Goal: Task Accomplishment & Management: Manage account settings

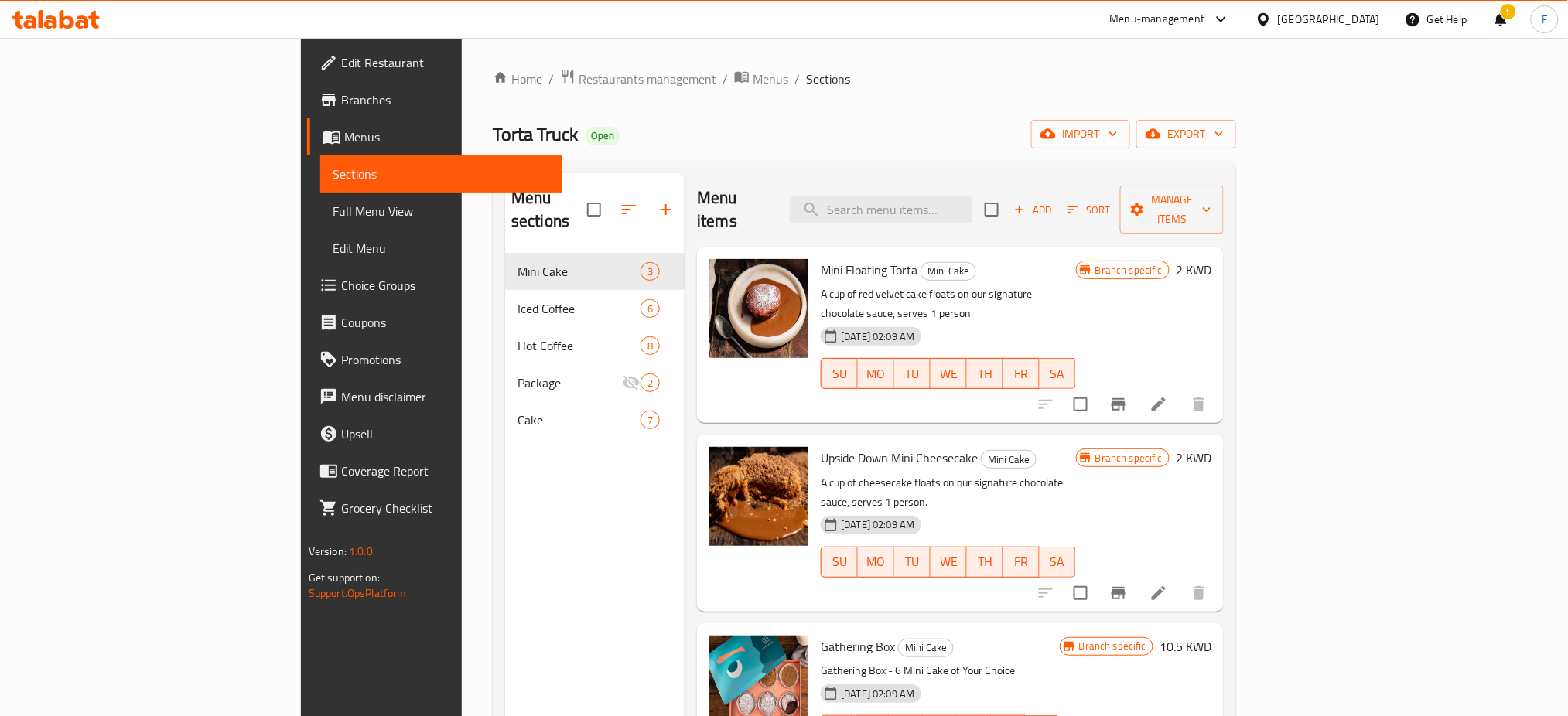
click at [579, 69] on span "Restaurants management" at bounding box center [647, 78] width 138 height 18
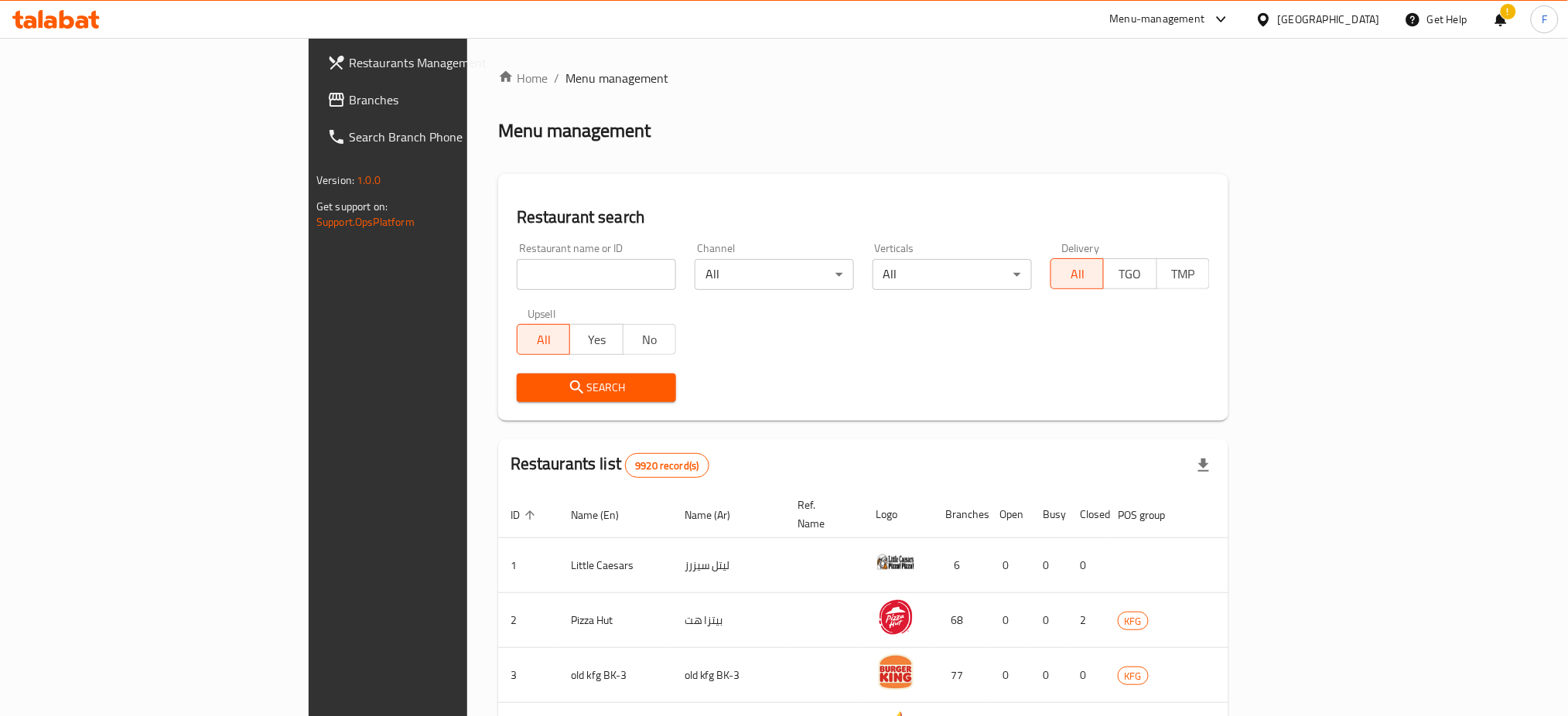
click at [517, 281] on input "search" at bounding box center [596, 275] width 159 height 31
click button "Search" at bounding box center [596, 387] width 159 height 29
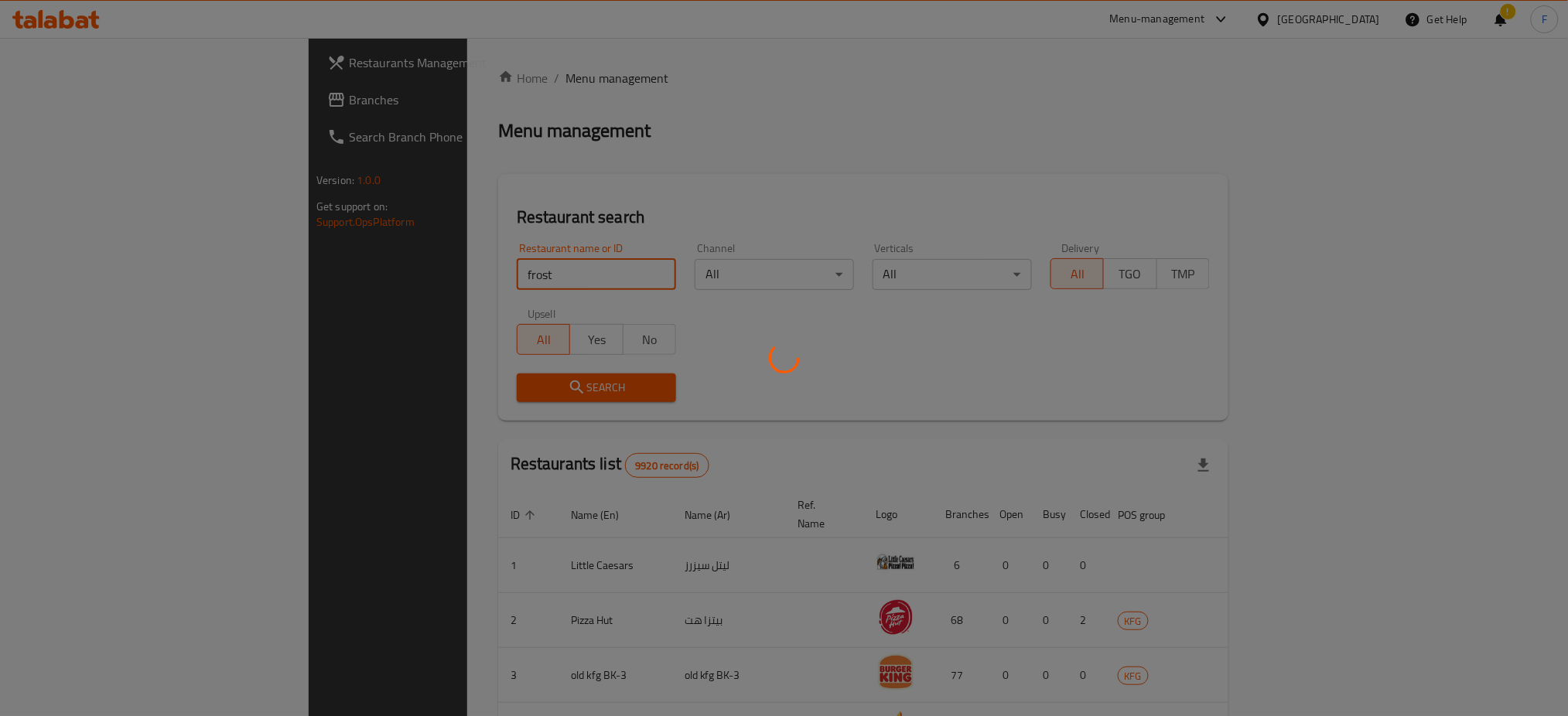
type input "Frost Gelato"
click at [479, 393] on div at bounding box center [784, 358] width 1568 height 716
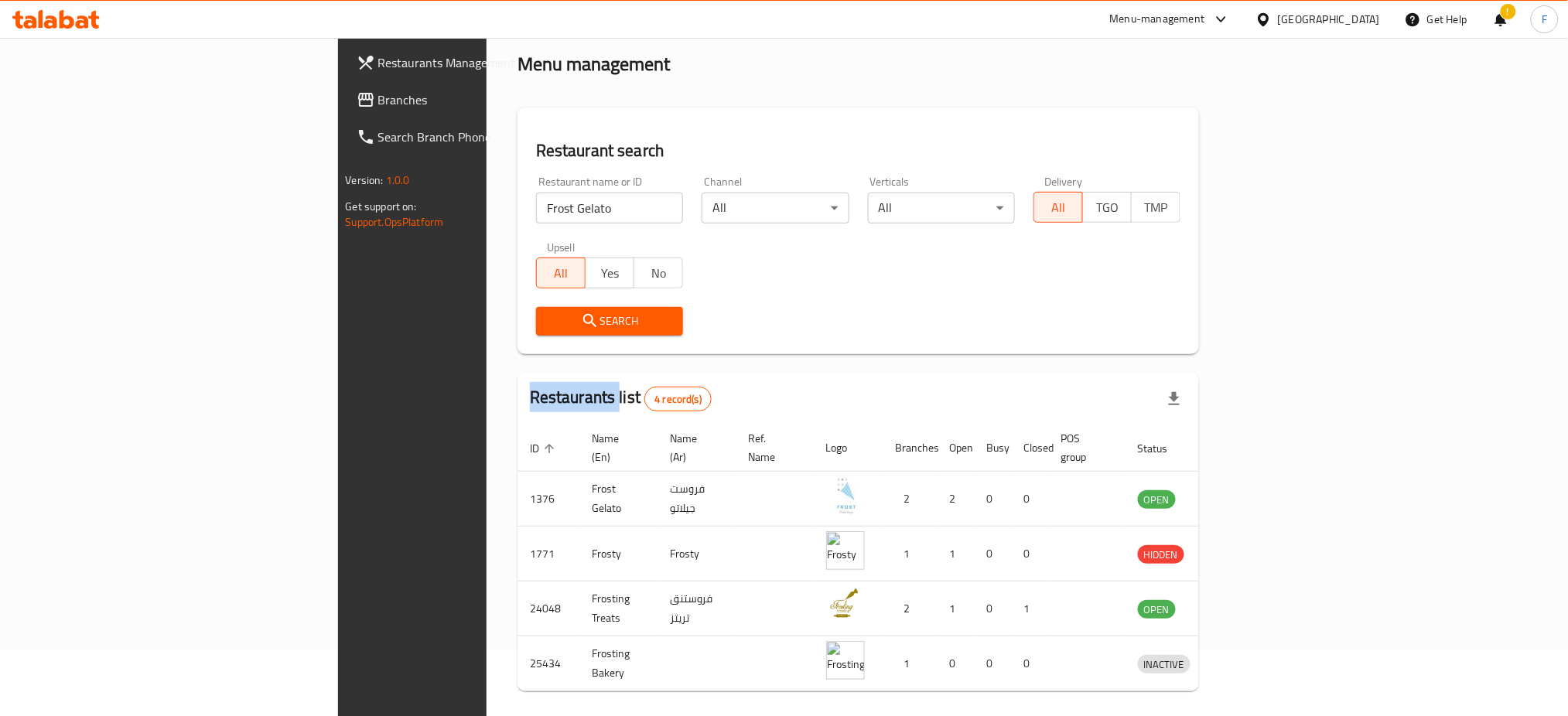
scroll to position [103, 0]
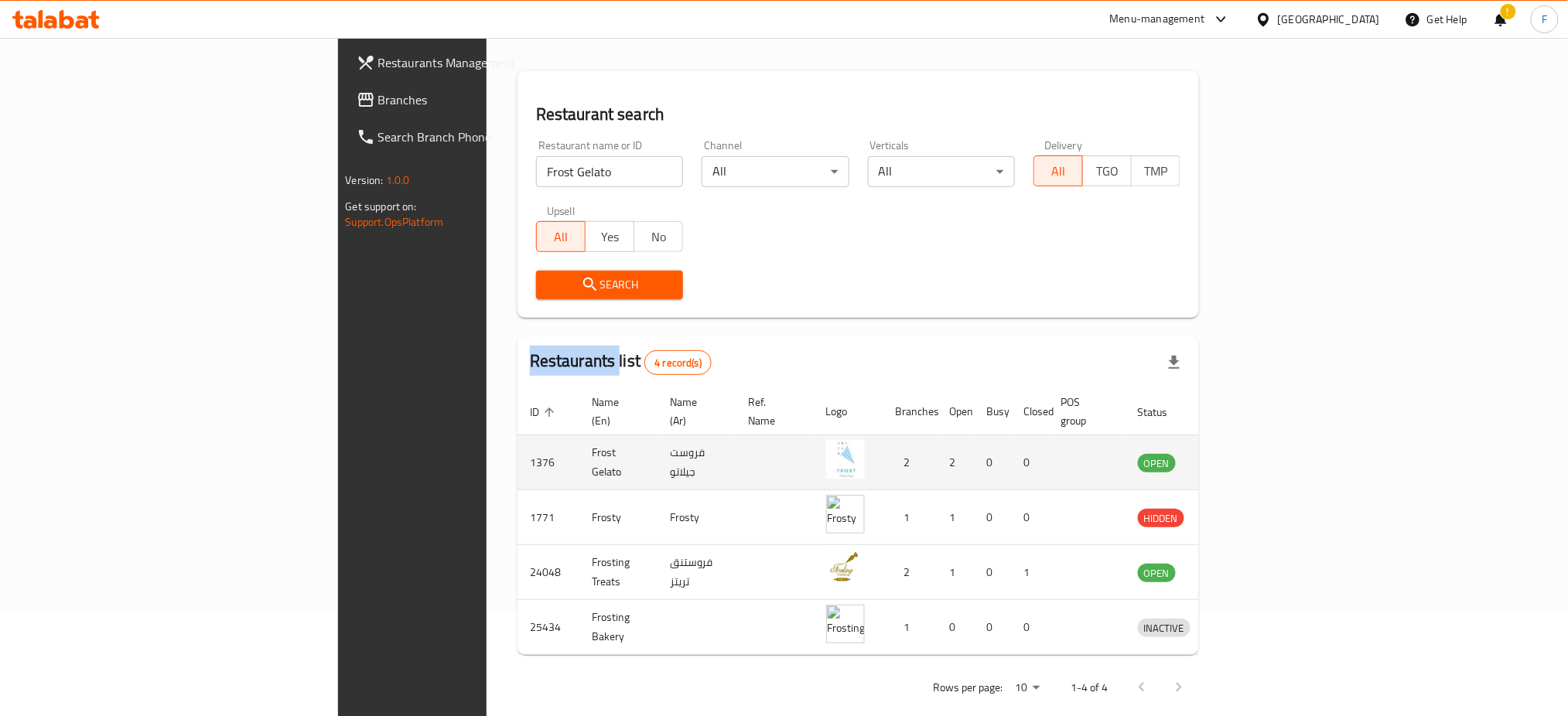
click at [1239, 457] on icon "enhanced table" at bounding box center [1230, 464] width 17 height 13
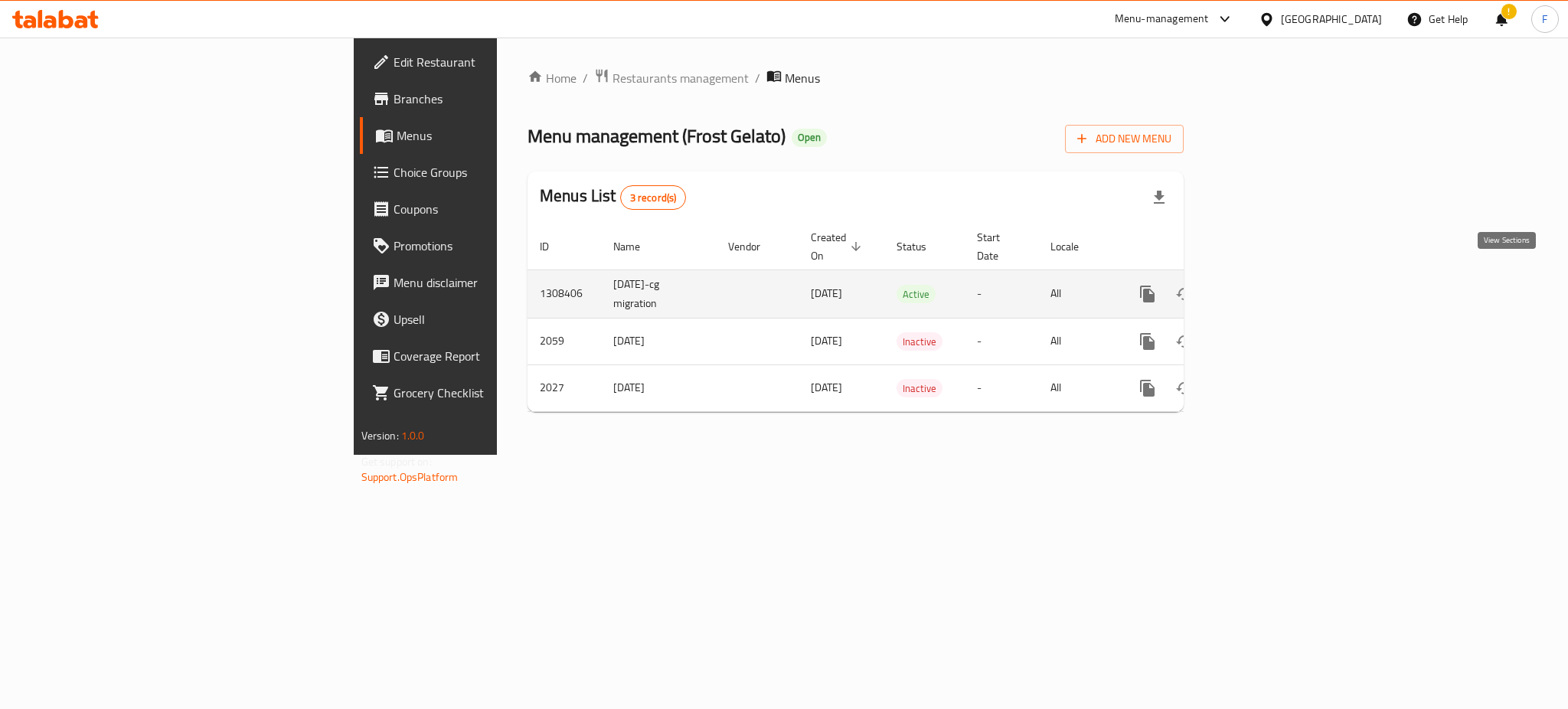
click at [1267, 284] on icon "enhanced table" at bounding box center [1257, 293] width 18 height 18
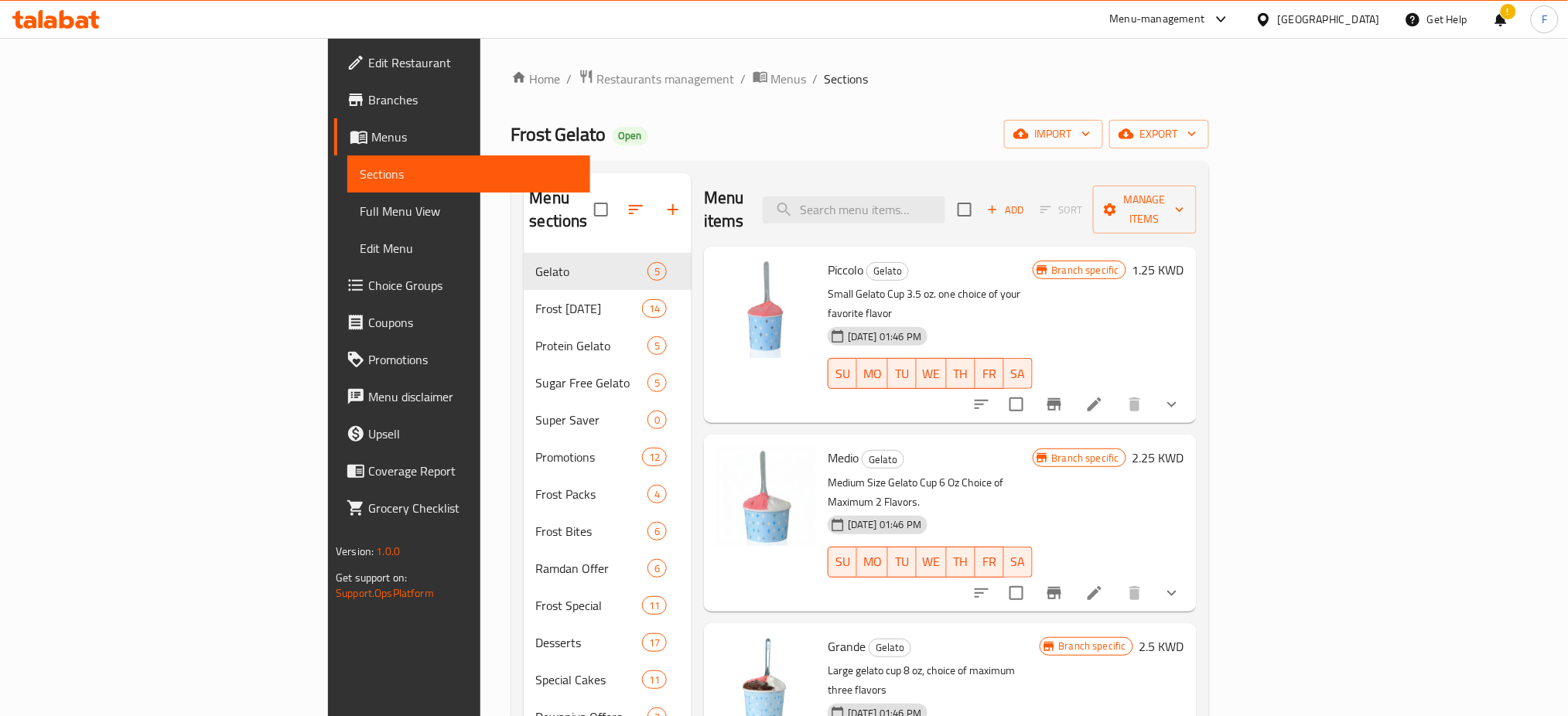
click at [335, 78] on link "Edit Restaurant" at bounding box center [463, 63] width 257 height 38
click at [368, 93] on span "Branches" at bounding box center [473, 99] width 209 height 18
